Goal: Navigation & Orientation: Find specific page/section

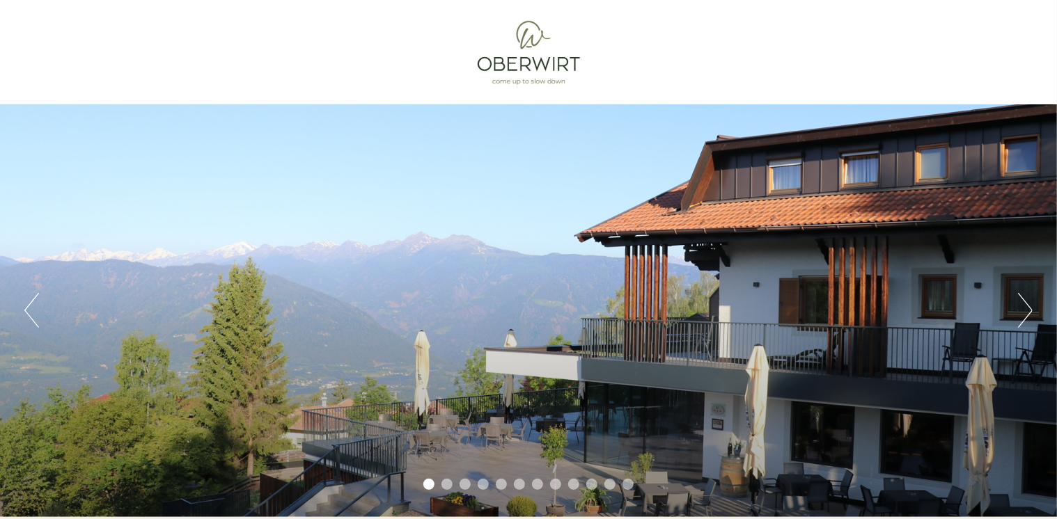
click at [1025, 306] on button "Next" at bounding box center [1025, 310] width 15 height 35
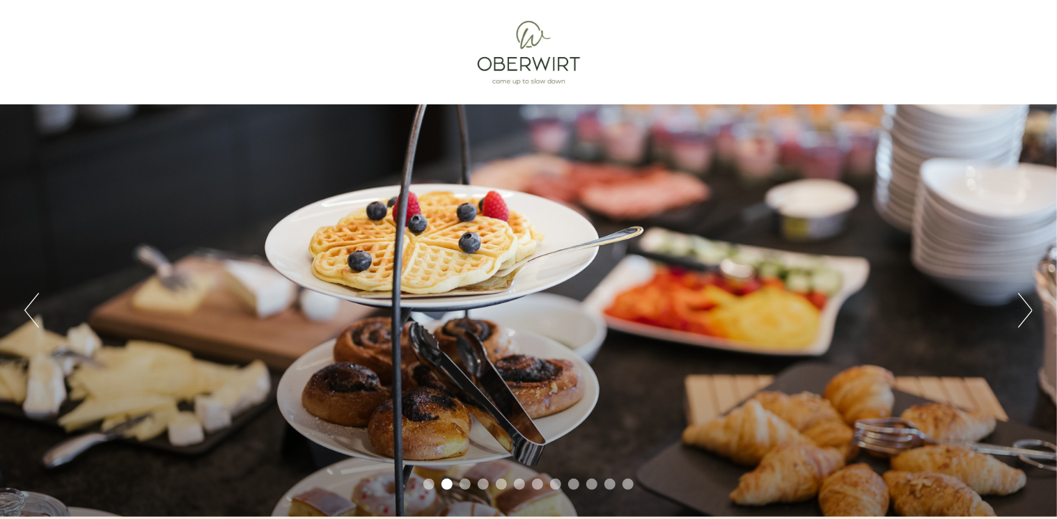
click at [1028, 313] on button "Next" at bounding box center [1025, 310] width 15 height 35
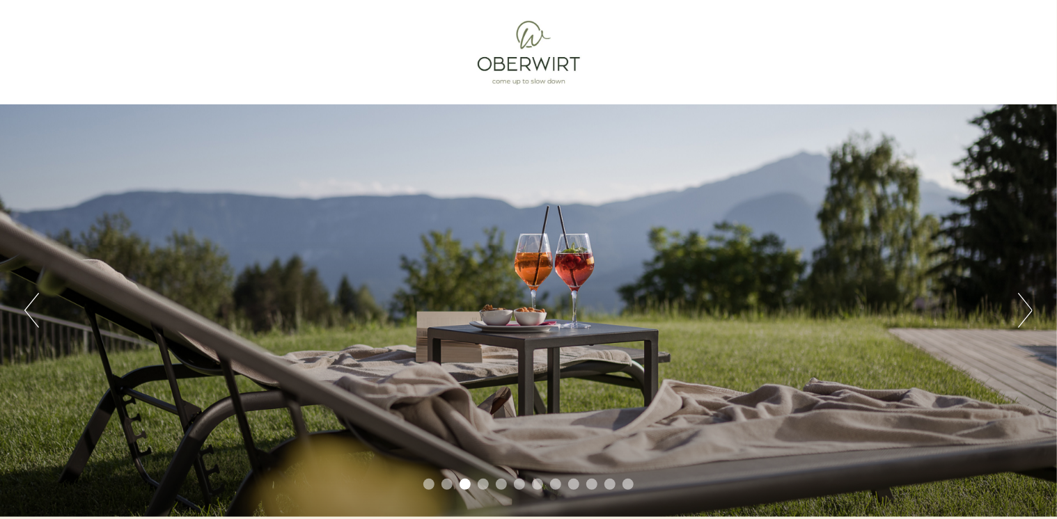
click at [1028, 313] on button "Next" at bounding box center [1025, 310] width 15 height 35
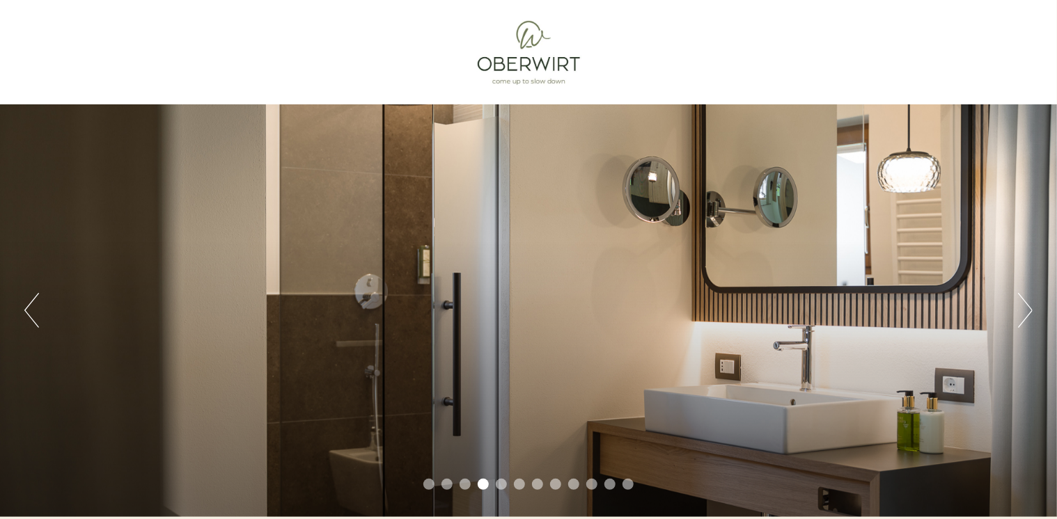
click at [1028, 313] on button "Next" at bounding box center [1025, 310] width 15 height 35
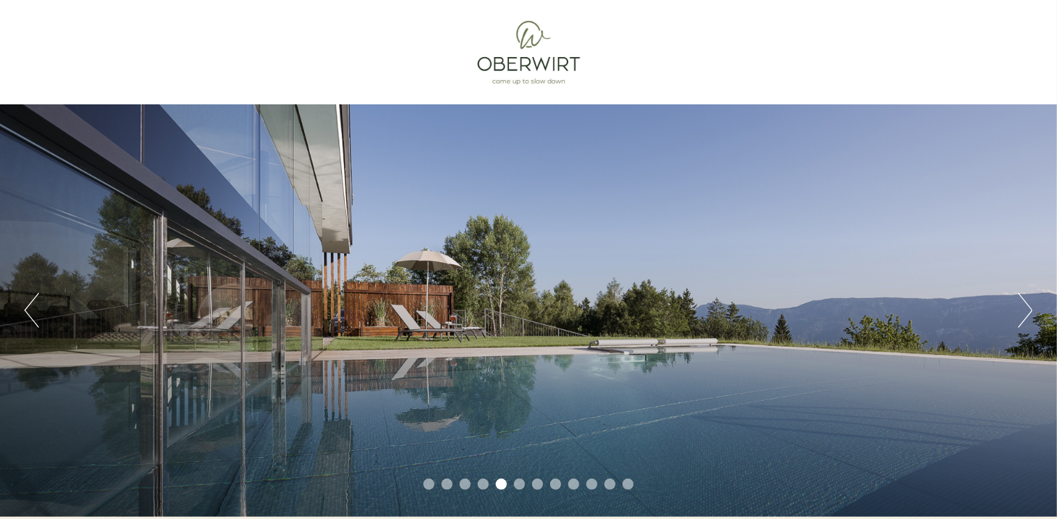
click at [1028, 313] on button "Next" at bounding box center [1025, 310] width 15 height 35
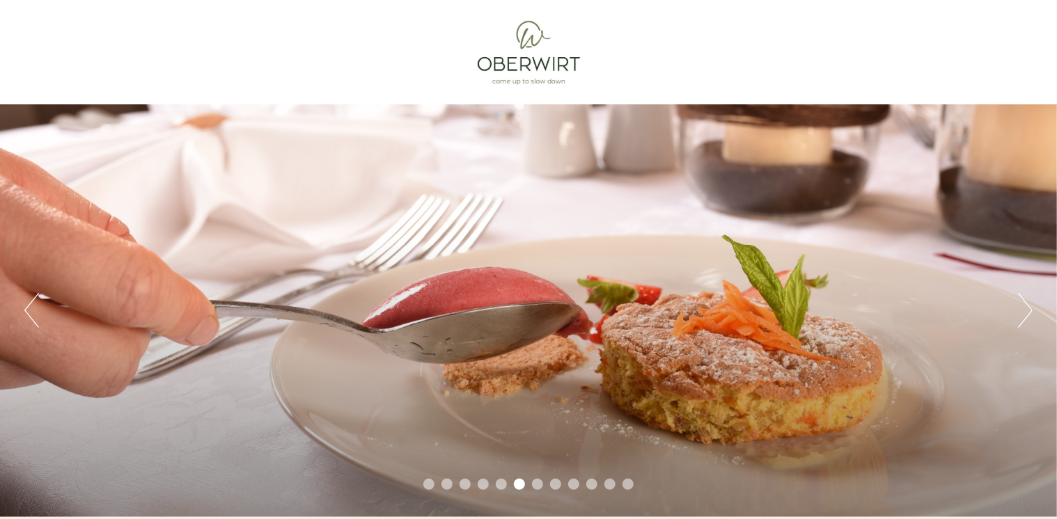
click at [1028, 313] on button "Next" at bounding box center [1025, 310] width 15 height 35
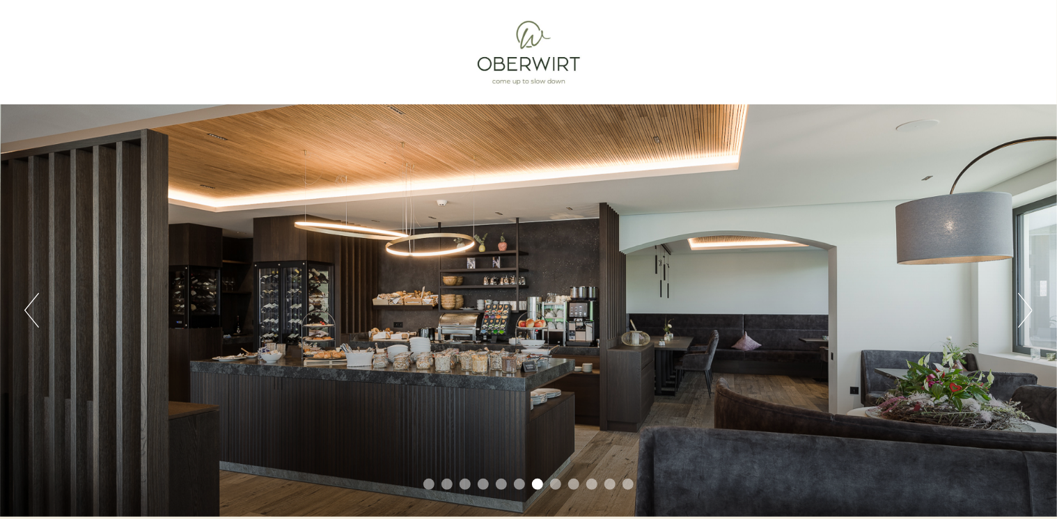
click at [1028, 313] on button "Next" at bounding box center [1025, 310] width 15 height 35
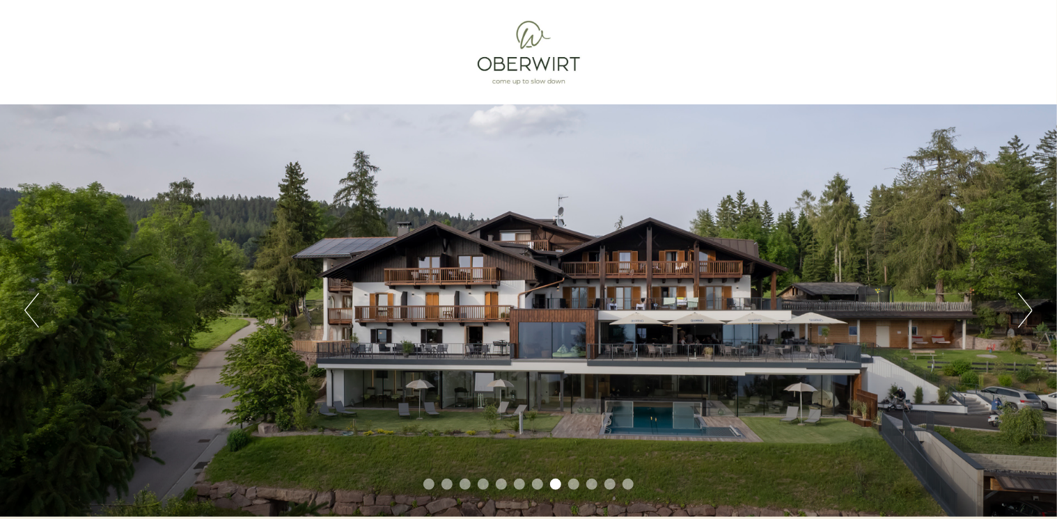
click at [1028, 313] on button "Next" at bounding box center [1025, 310] width 15 height 35
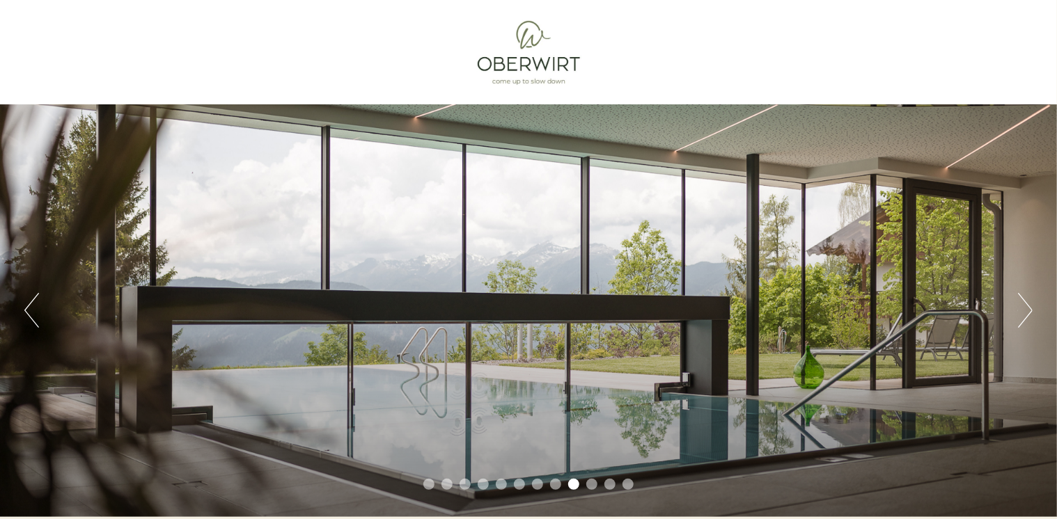
click at [1025, 312] on button "Next" at bounding box center [1025, 310] width 15 height 35
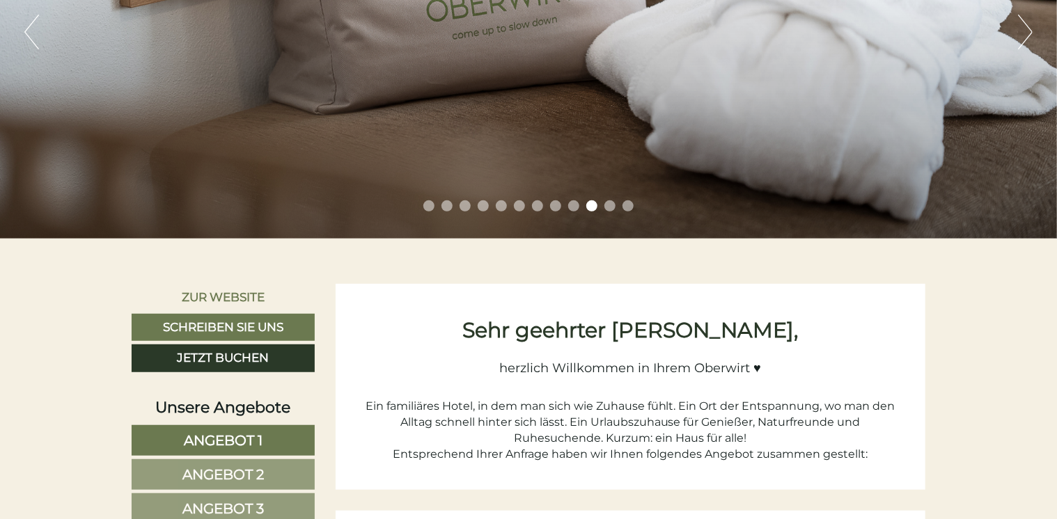
scroll to position [557, 0]
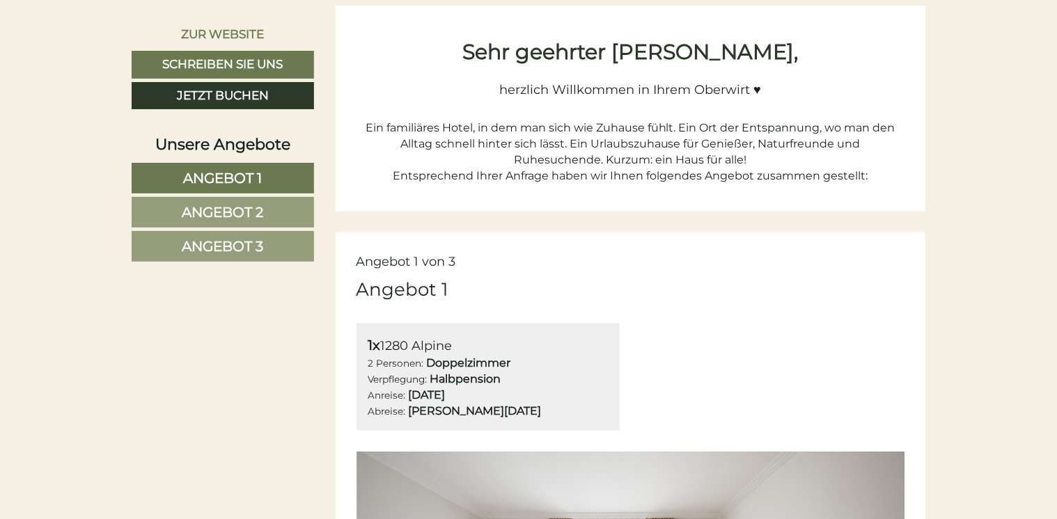
click at [242, 244] on span "Angebot 3" at bounding box center [222, 246] width 81 height 17
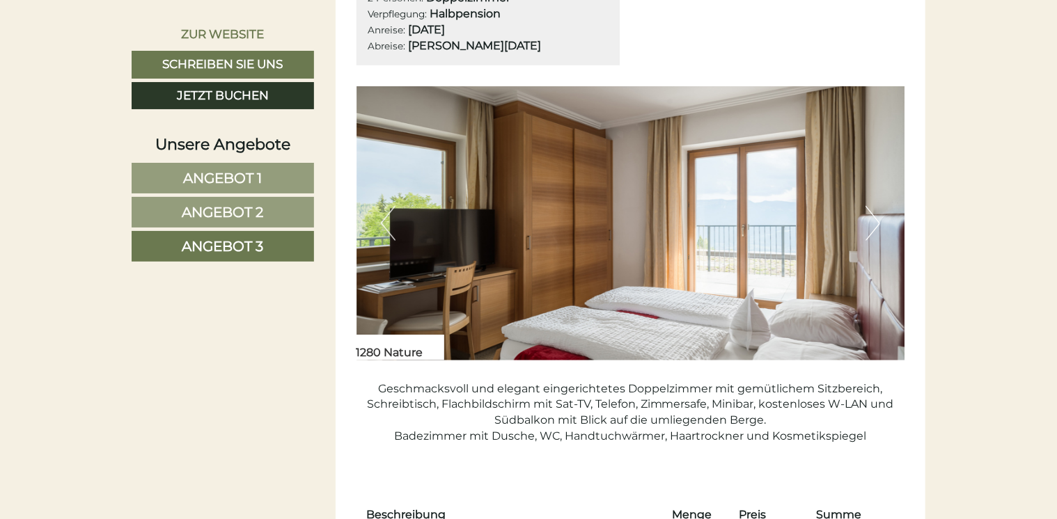
scroll to position [929, 0]
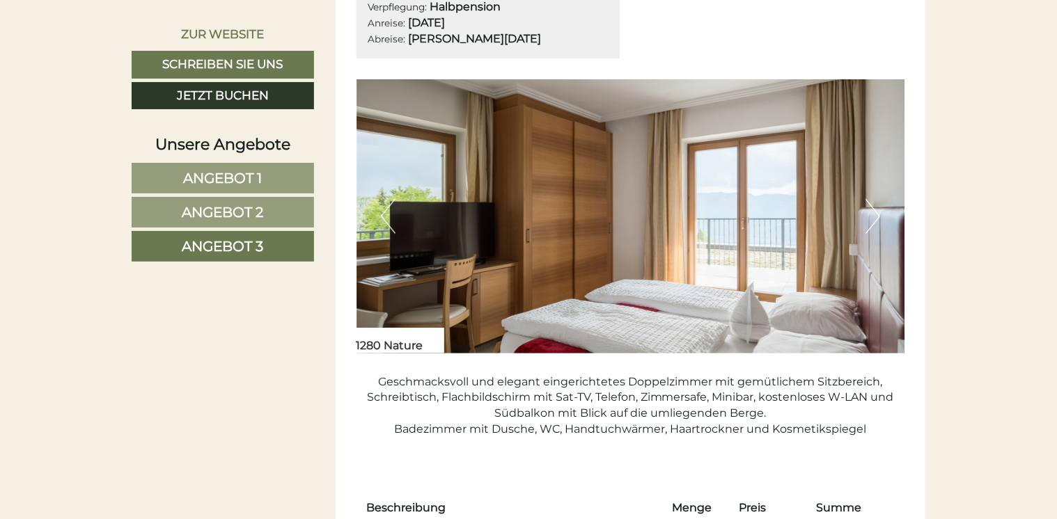
click at [874, 219] on button "Next" at bounding box center [872, 216] width 15 height 35
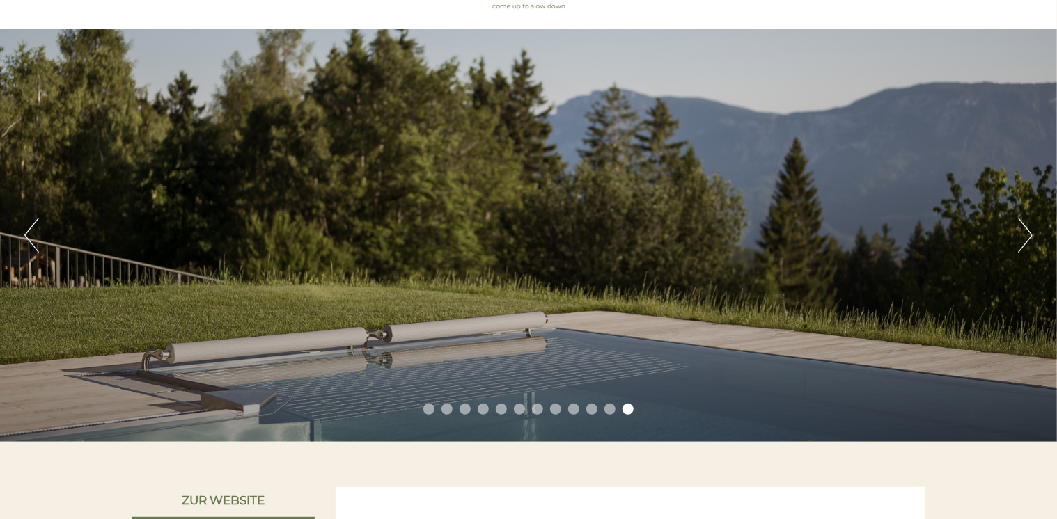
scroll to position [0, 0]
